Goal: Check status: Check status

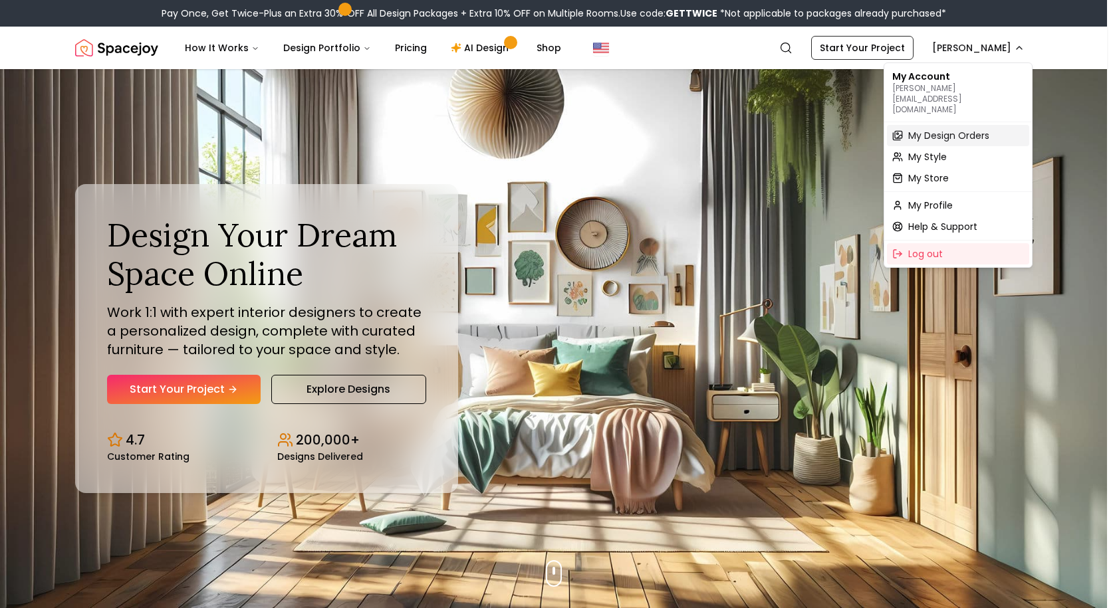
click at [976, 129] on span "My Design Orders" at bounding box center [948, 135] width 81 height 13
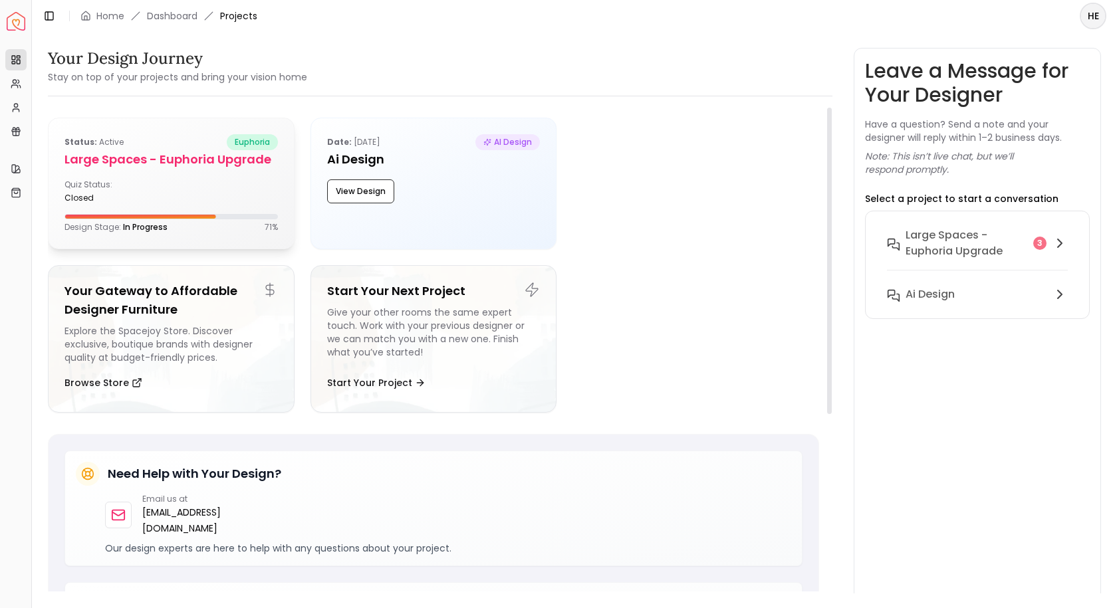
click at [177, 227] on div "Design Stage: In Progress 71 %" at bounding box center [170, 227] width 213 height 11
